Goal: Information Seeking & Learning: Learn about a topic

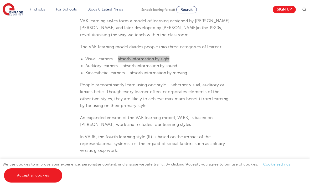
scroll to position [200, 0]
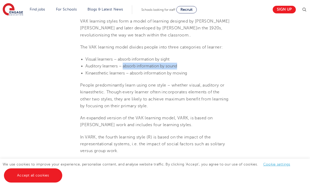
copy span "absorb information by sound"
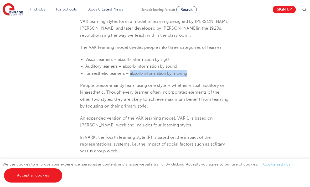
copy span "absorb information by moving"
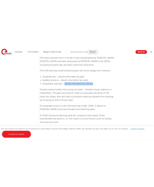
scroll to position [157, 0]
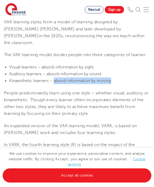
click at [133, 97] on span "People predominantly learn using one style – whether visual, auditory or kinaes…" at bounding box center [76, 104] width 145 height 26
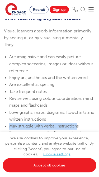
scroll to position [444, 0]
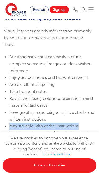
copy span "May struggle with verbal instructions"
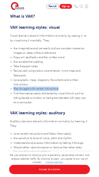
scroll to position [458, 0]
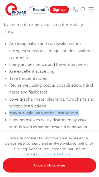
click at [64, 75] on li "Take frequent notes" at bounding box center [51, 78] width 85 height 7
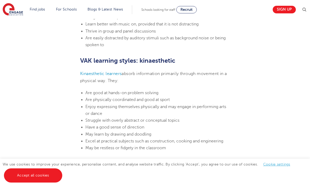
scroll to position [550, 0]
